Goal: Task Accomplishment & Management: Use online tool/utility

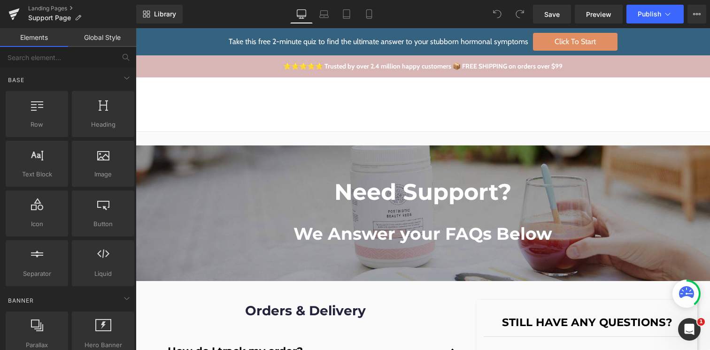
scroll to position [196, 0]
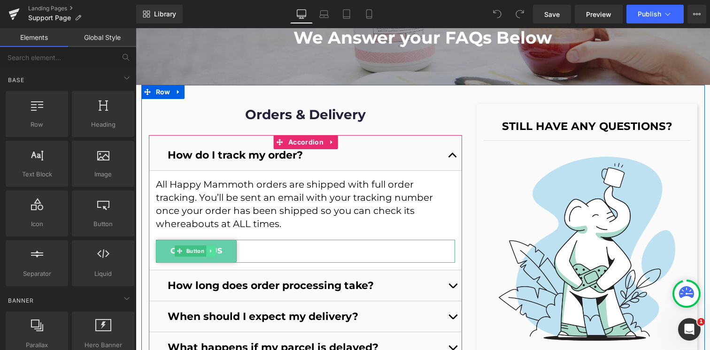
click at [206, 252] on link at bounding box center [211, 251] width 10 height 11
click at [304, 236] on article "All Happy Mammoth orders are shipped with full order tracking. You’ll be sent a…" at bounding box center [306, 220] width 314 height 99
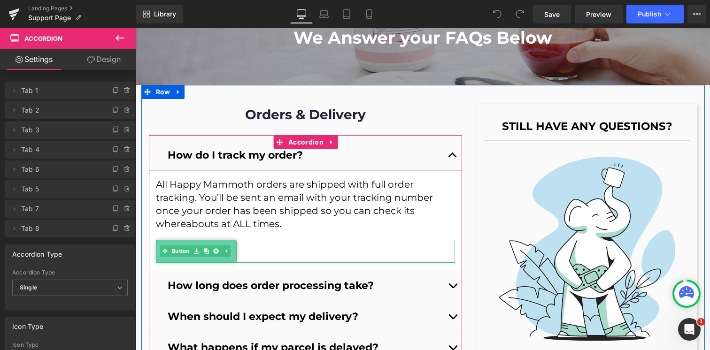
click at [161, 260] on link "CONTACT US" at bounding box center [196, 251] width 81 height 23
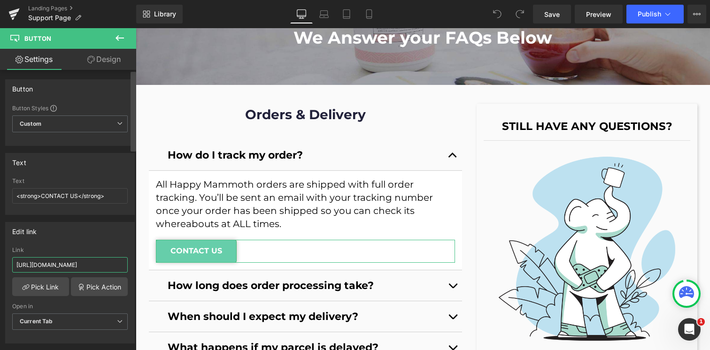
scroll to position [0, 36]
drag, startPoint x: 207, startPoint y: 294, endPoint x: 146, endPoint y: 268, distance: 66.1
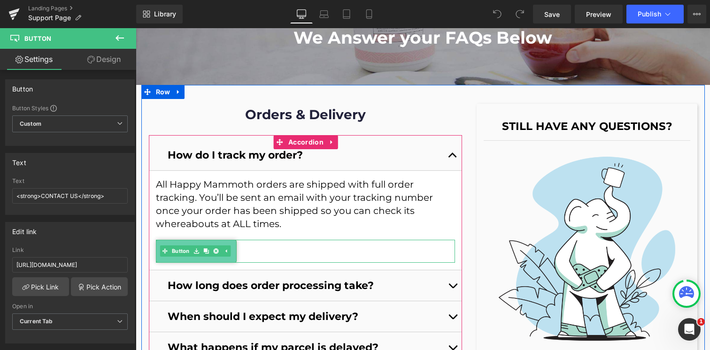
click at [307, 244] on div "CONTACT US" at bounding box center [306, 251] width 300 height 23
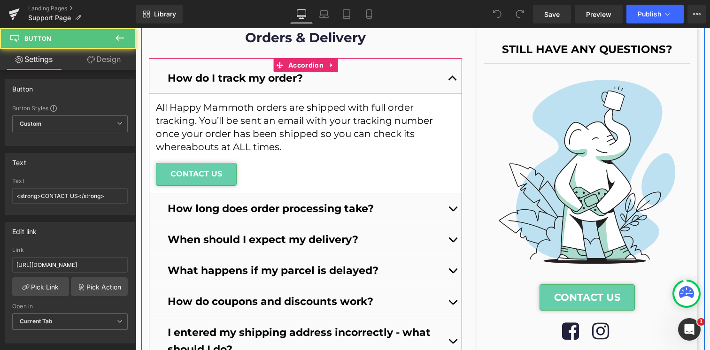
scroll to position [381, 0]
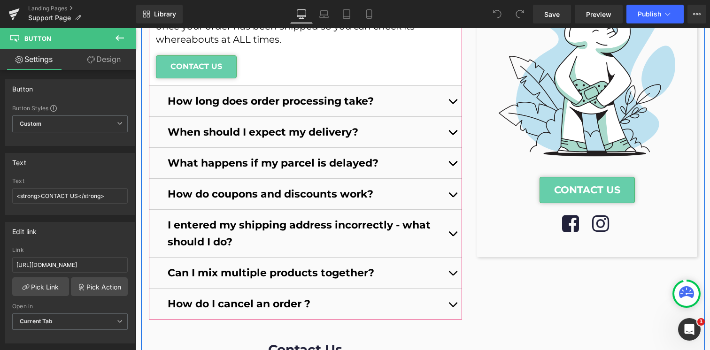
click at [453, 104] on span "button" at bounding box center [453, 104] width 0 height 0
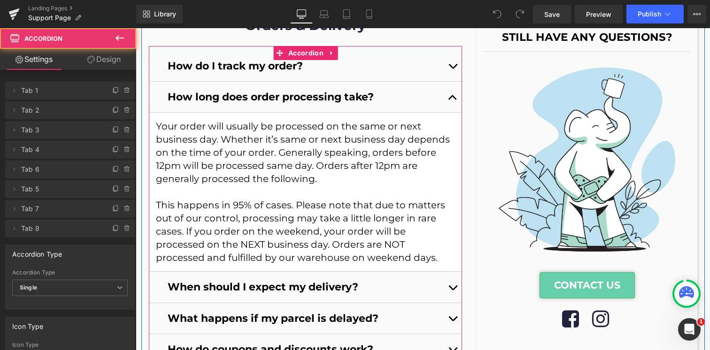
scroll to position [282, 0]
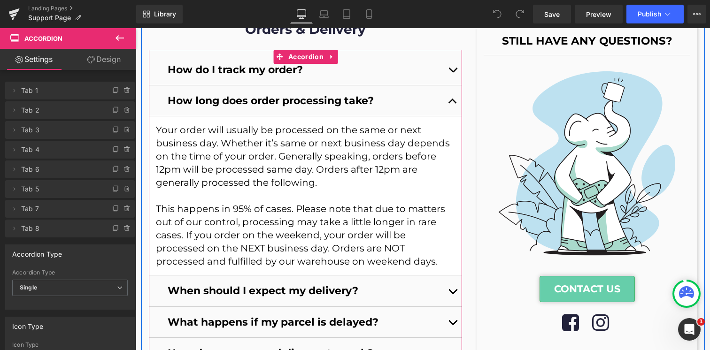
click at [453, 104] on span "button" at bounding box center [453, 104] width 0 height 0
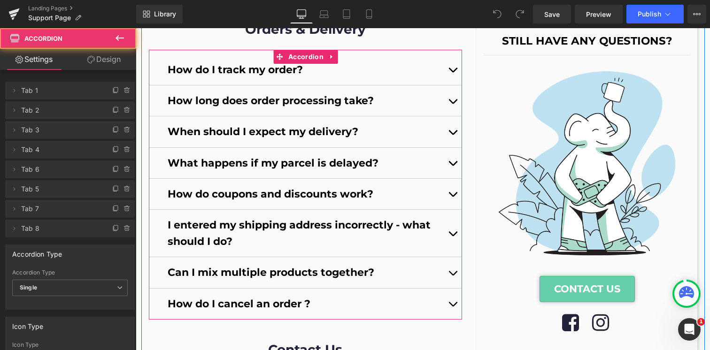
click at [451, 137] on button "button" at bounding box center [452, 132] width 19 height 31
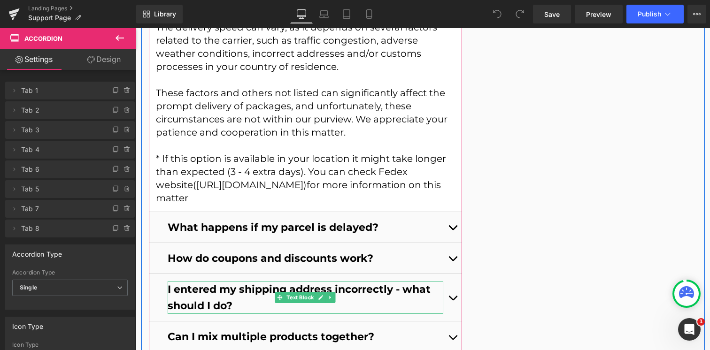
scroll to position [726, 0]
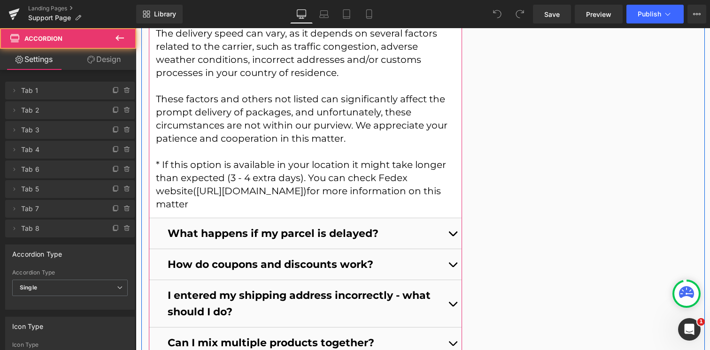
click at [448, 218] on button "button" at bounding box center [452, 233] width 19 height 31
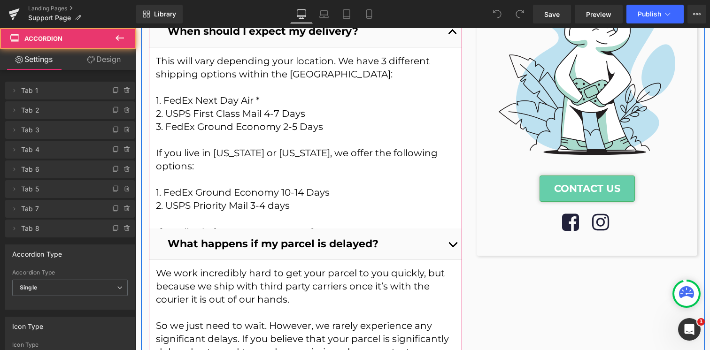
scroll to position [238, 0]
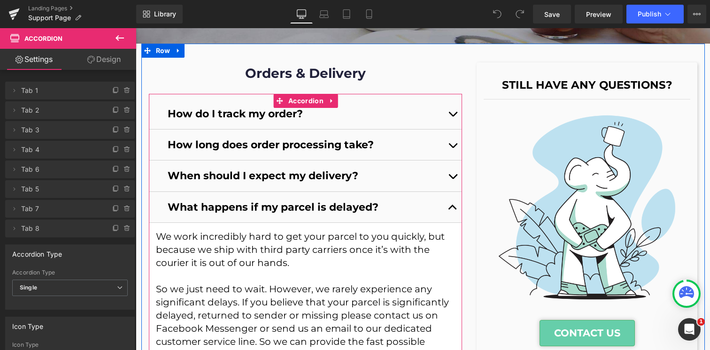
click at [448, 204] on button "button" at bounding box center [452, 207] width 19 height 31
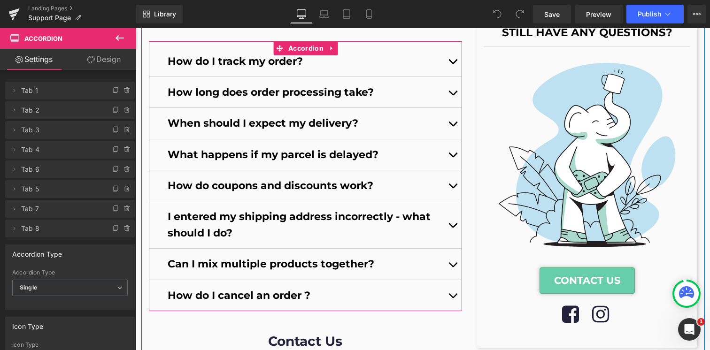
scroll to position [309, 0]
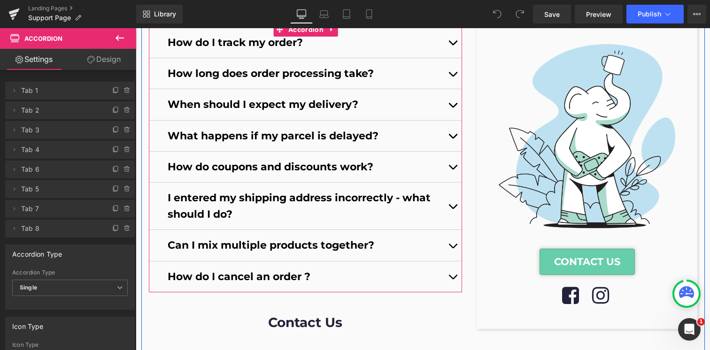
click at [453, 209] on span "button" at bounding box center [453, 209] width 0 height 0
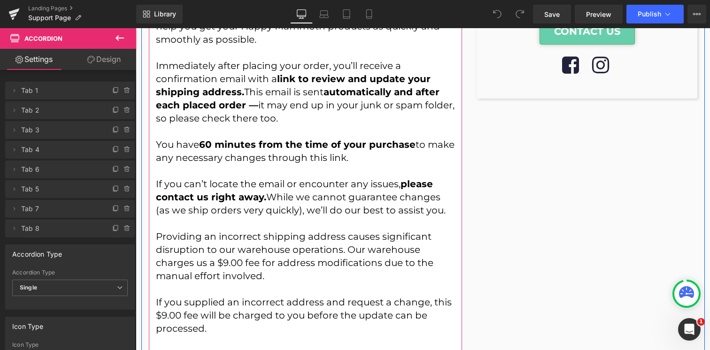
scroll to position [779, 0]
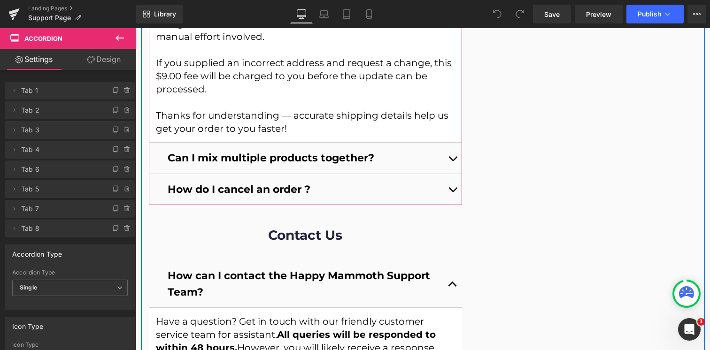
click at [449, 155] on button "button" at bounding box center [452, 158] width 19 height 31
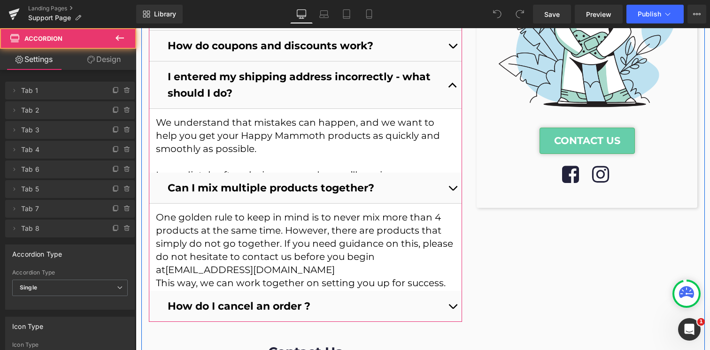
scroll to position [397, 0]
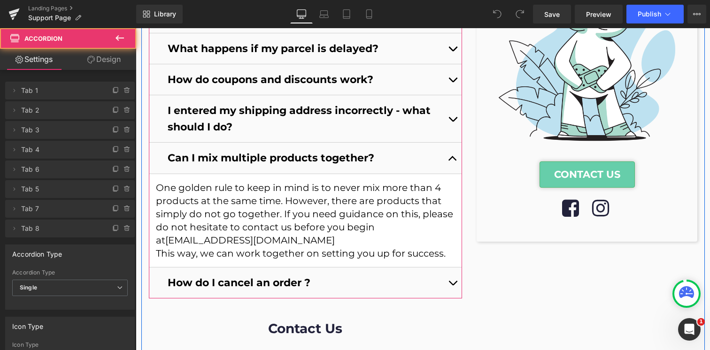
click at [453, 286] on span "button" at bounding box center [453, 286] width 0 height 0
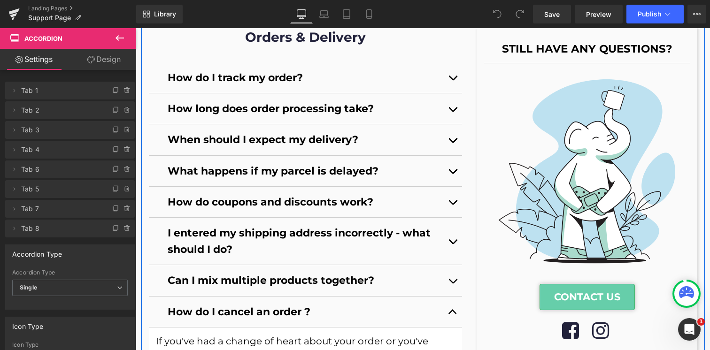
scroll to position [226, 0]
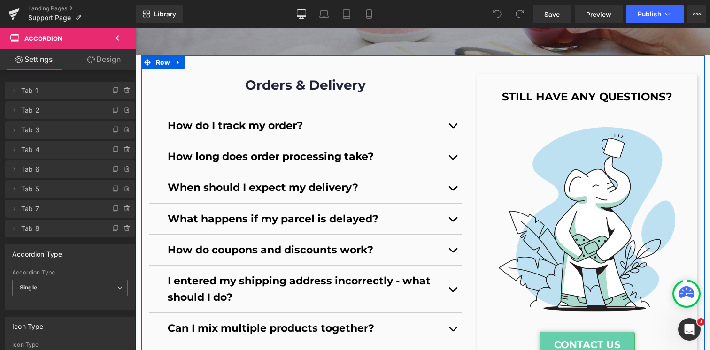
click at [333, 131] on p "How do I track my order?" at bounding box center [306, 125] width 276 height 16
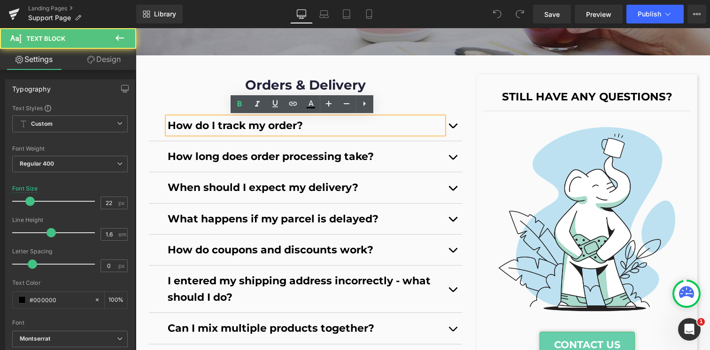
click at [459, 125] on button "button" at bounding box center [452, 125] width 19 height 31
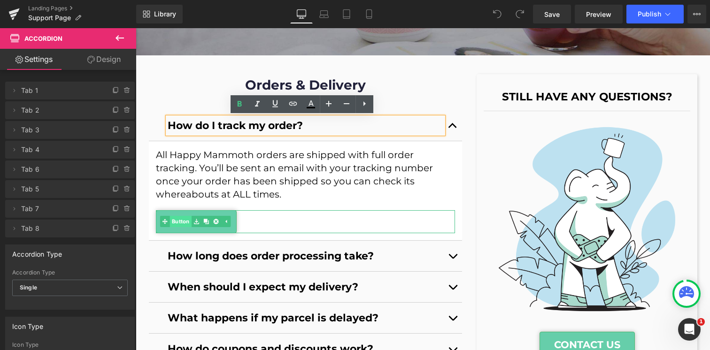
click at [181, 220] on span "Button" at bounding box center [181, 221] width 22 height 11
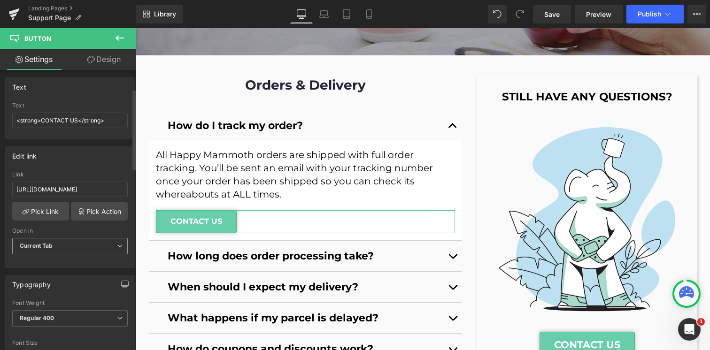
scroll to position [83, 0]
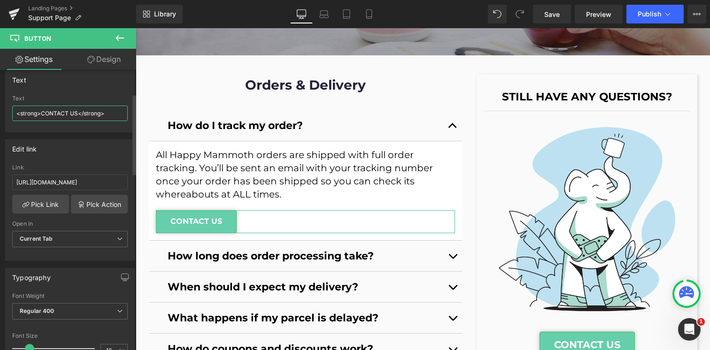
drag, startPoint x: 42, startPoint y: 111, endPoint x: 77, endPoint y: 110, distance: 34.8
click at [77, 110] on input "<strong>CONTACT US</strong>" at bounding box center [70, 114] width 116 height 16
type input "<strong>Track My Order</strong>"
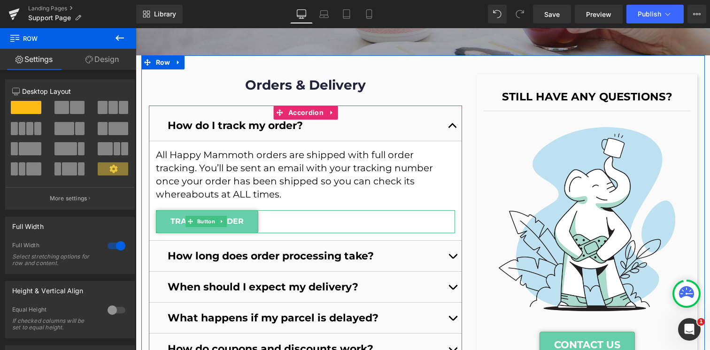
click at [232, 216] on link "Track My Order" at bounding box center [207, 221] width 102 height 23
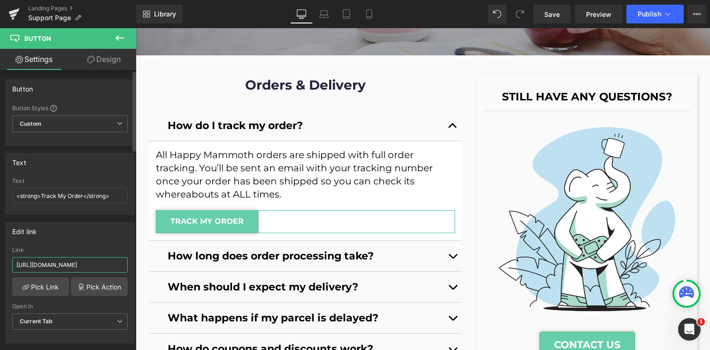
click at [46, 265] on input "[URL][DOMAIN_NAME]" at bounding box center [70, 265] width 116 height 16
paste input "/pages/tracking"
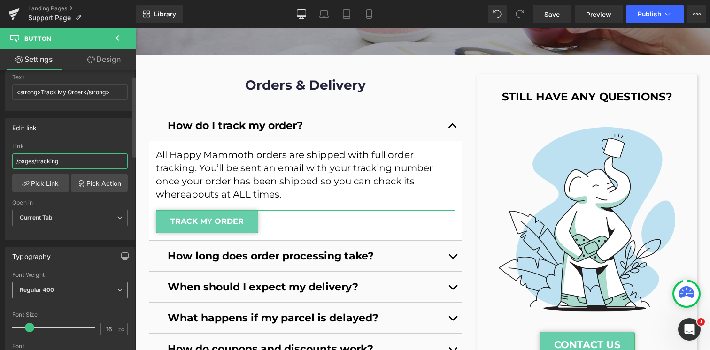
scroll to position [153, 0]
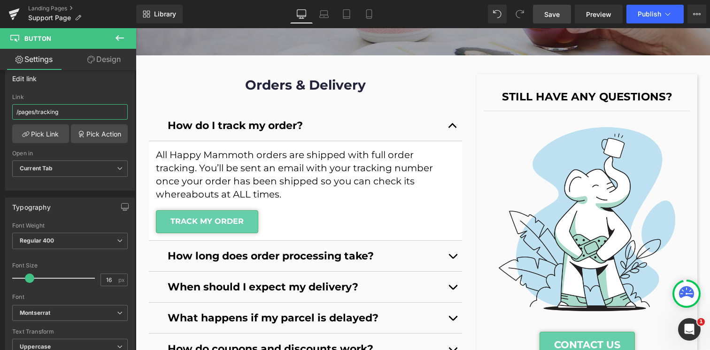
type input "/pages/tracking"
click at [561, 17] on link "Save" at bounding box center [552, 14] width 38 height 19
click at [658, 17] on span "Publish" at bounding box center [649, 14] width 23 height 8
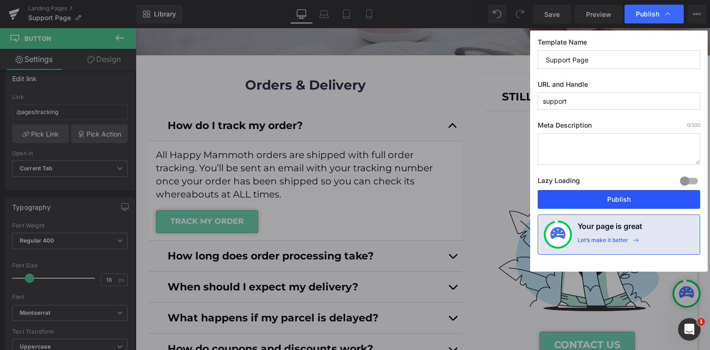
click at [587, 204] on button "Publish" at bounding box center [619, 199] width 163 height 19
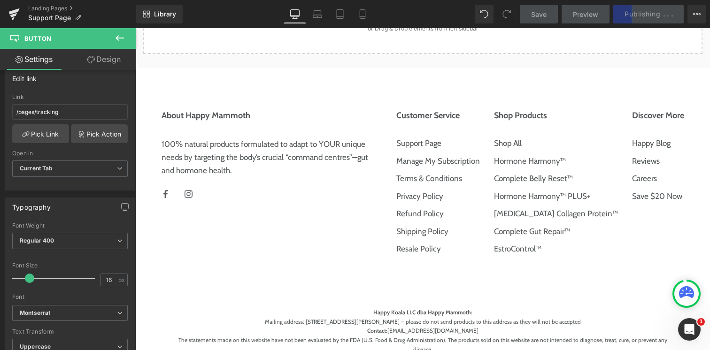
scroll to position [2603, 0]
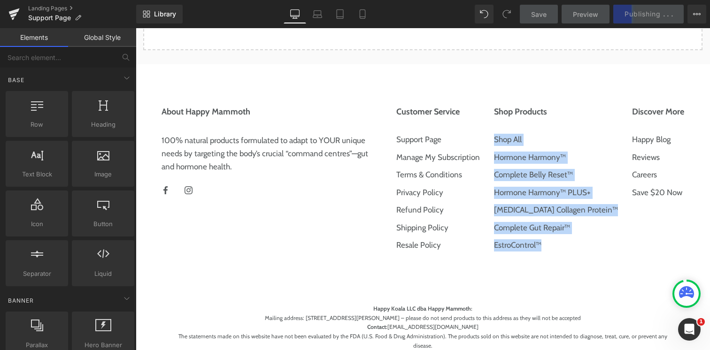
drag, startPoint x: 600, startPoint y: 274, endPoint x: 503, endPoint y: 146, distance: 160.7
click at [498, 140] on div "About Happy Mammoth 100% natural products formulated to adapt to YOUR unique ne…" at bounding box center [423, 193] width 537 height 186
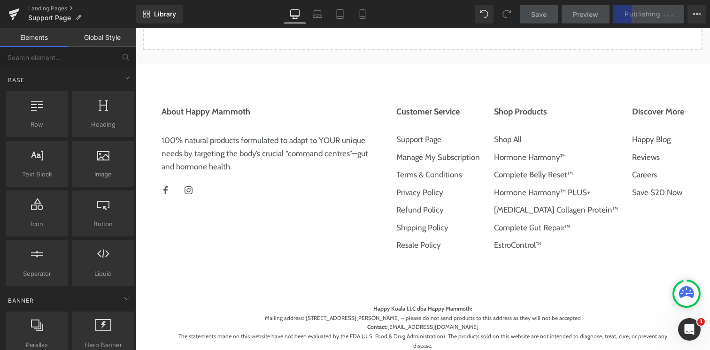
click at [653, 262] on div "Discover More Happy Blog Reviews Careers Save $20 Now" at bounding box center [658, 181] width 66 height 163
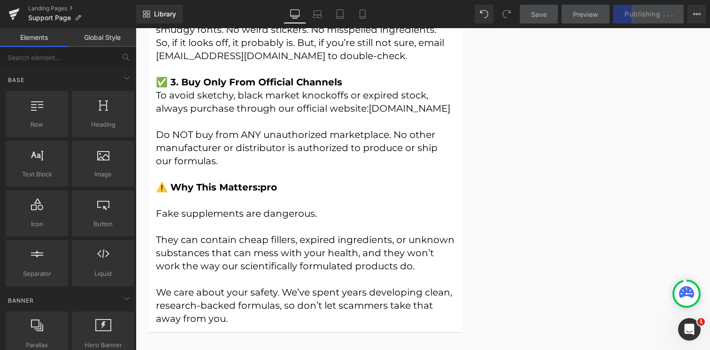
scroll to position [2159, 0]
